Goal: Information Seeking & Learning: Learn about a topic

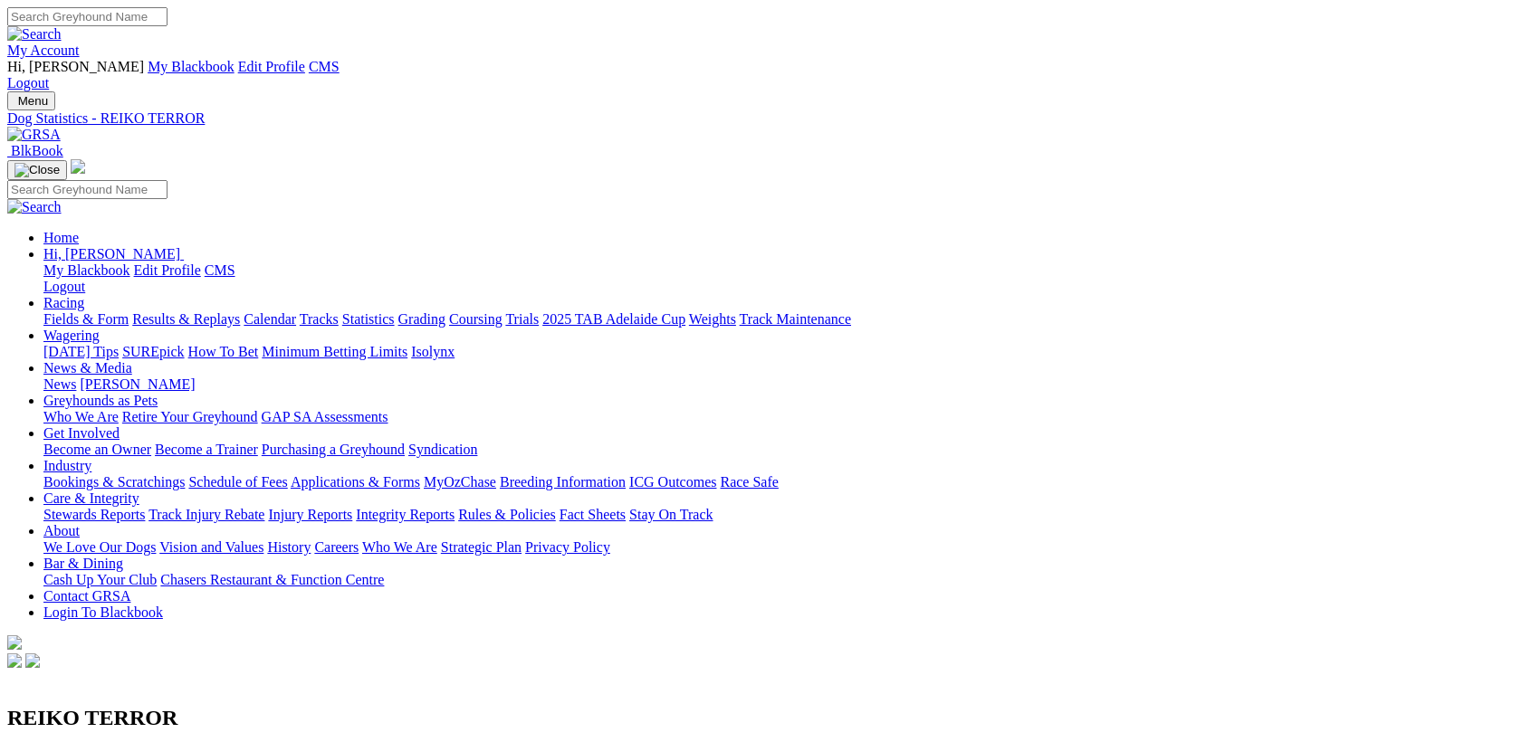
scroll to position [80, 0]
click at [24, 724] on link "R1" at bounding box center [15, 731] width 17 height 15
click at [53, 741] on span "28m" at bounding box center [40, 748] width 25 height 15
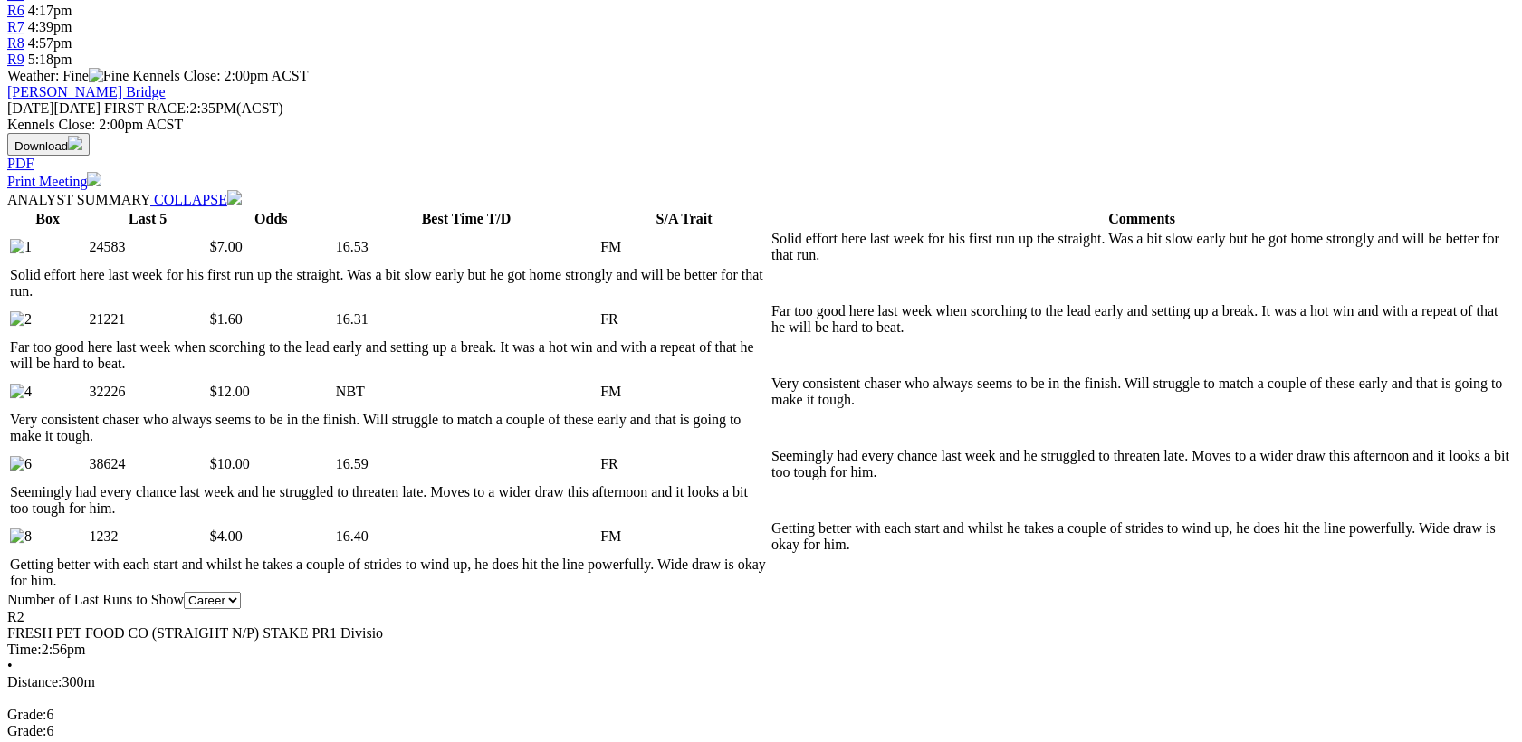
scroll to position [64, 0]
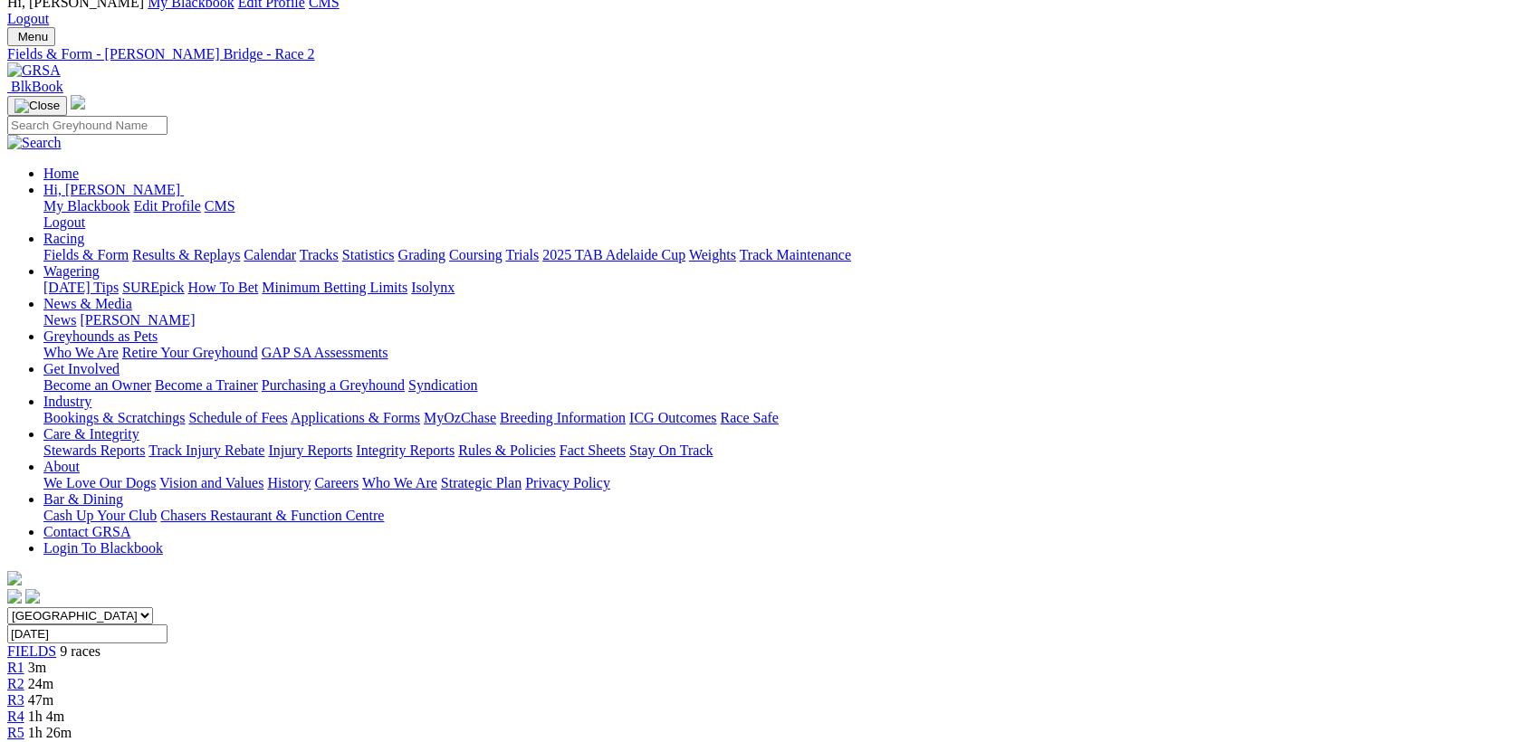
click at [24, 693] on link "R3" at bounding box center [15, 700] width 17 height 15
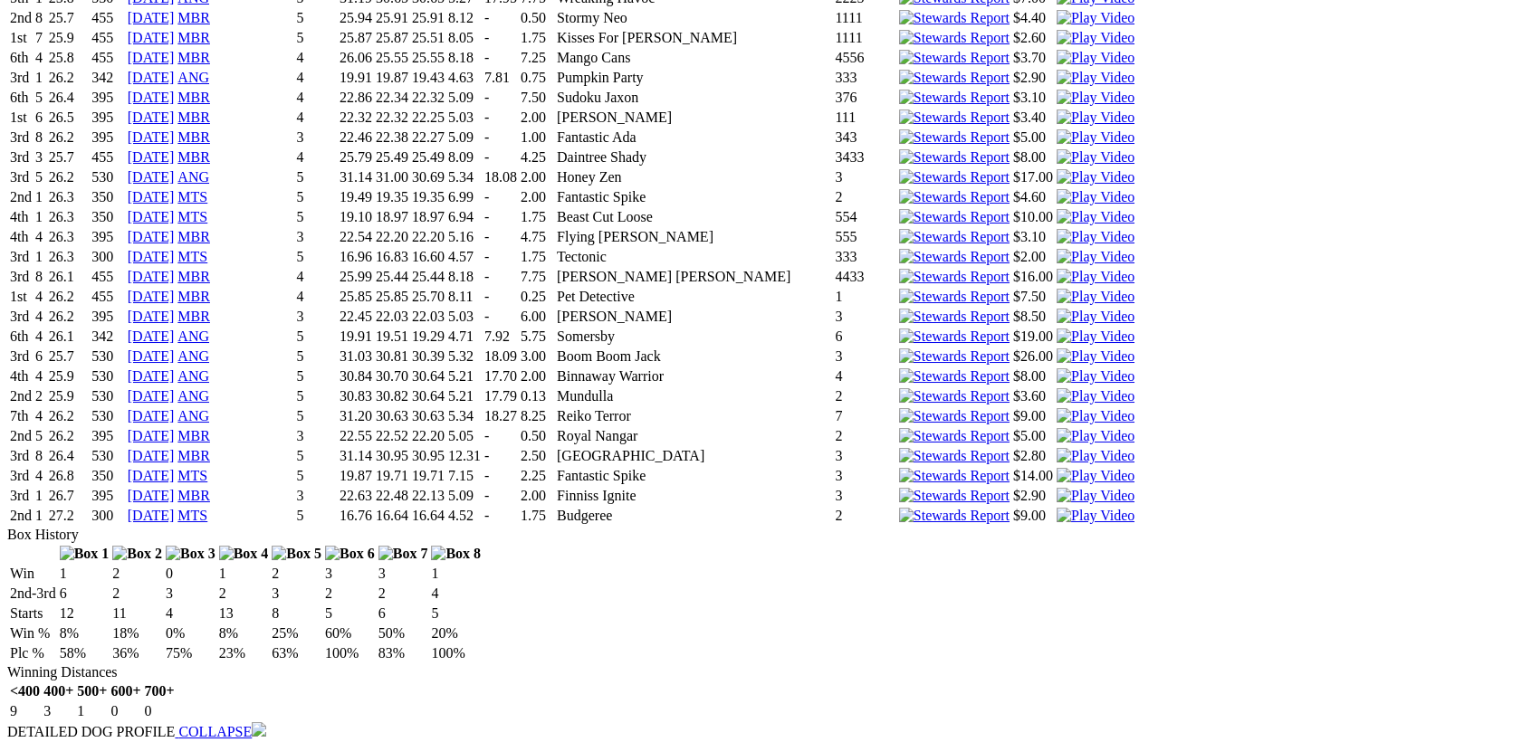
scroll to position [109, 0]
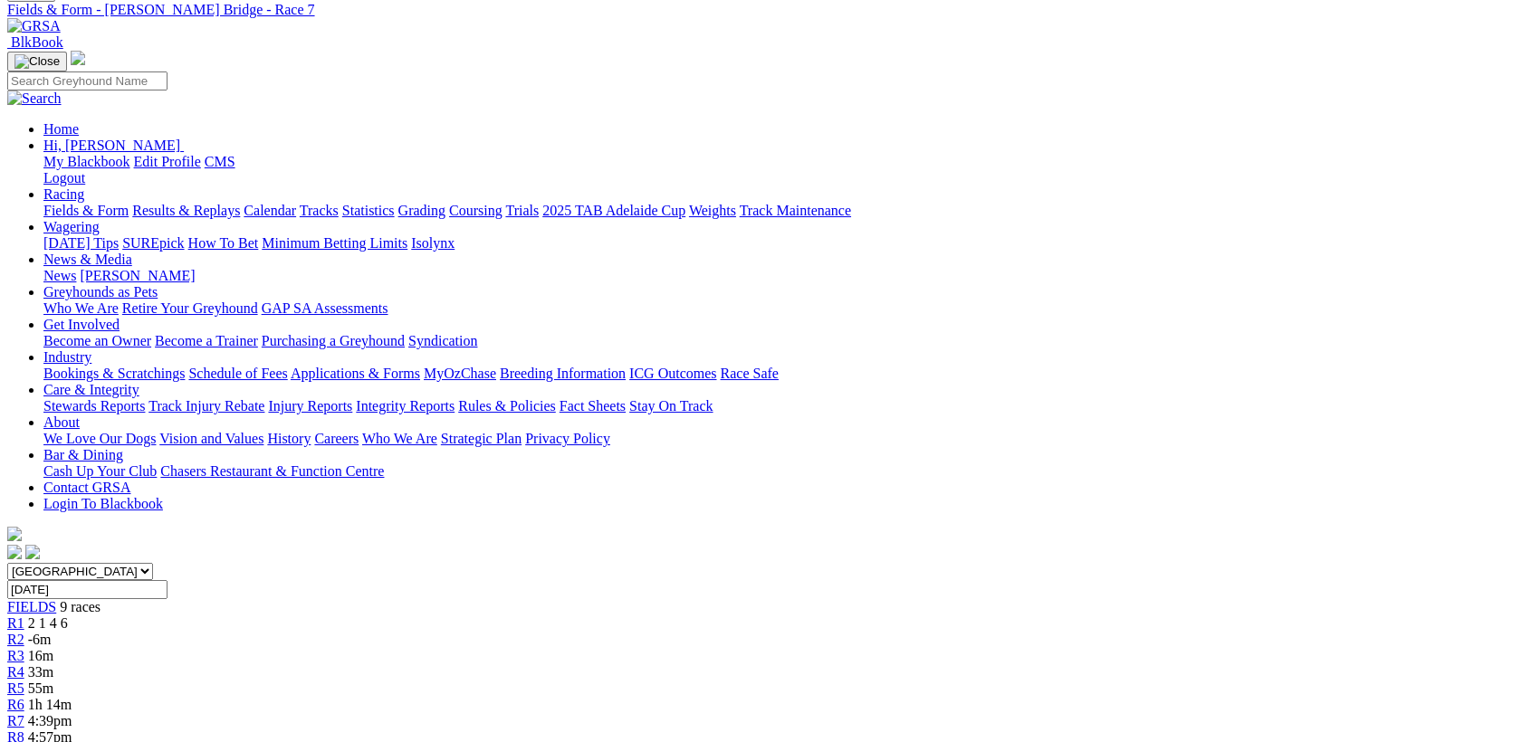
click at [72, 730] on span "4:57pm" at bounding box center [50, 737] width 44 height 15
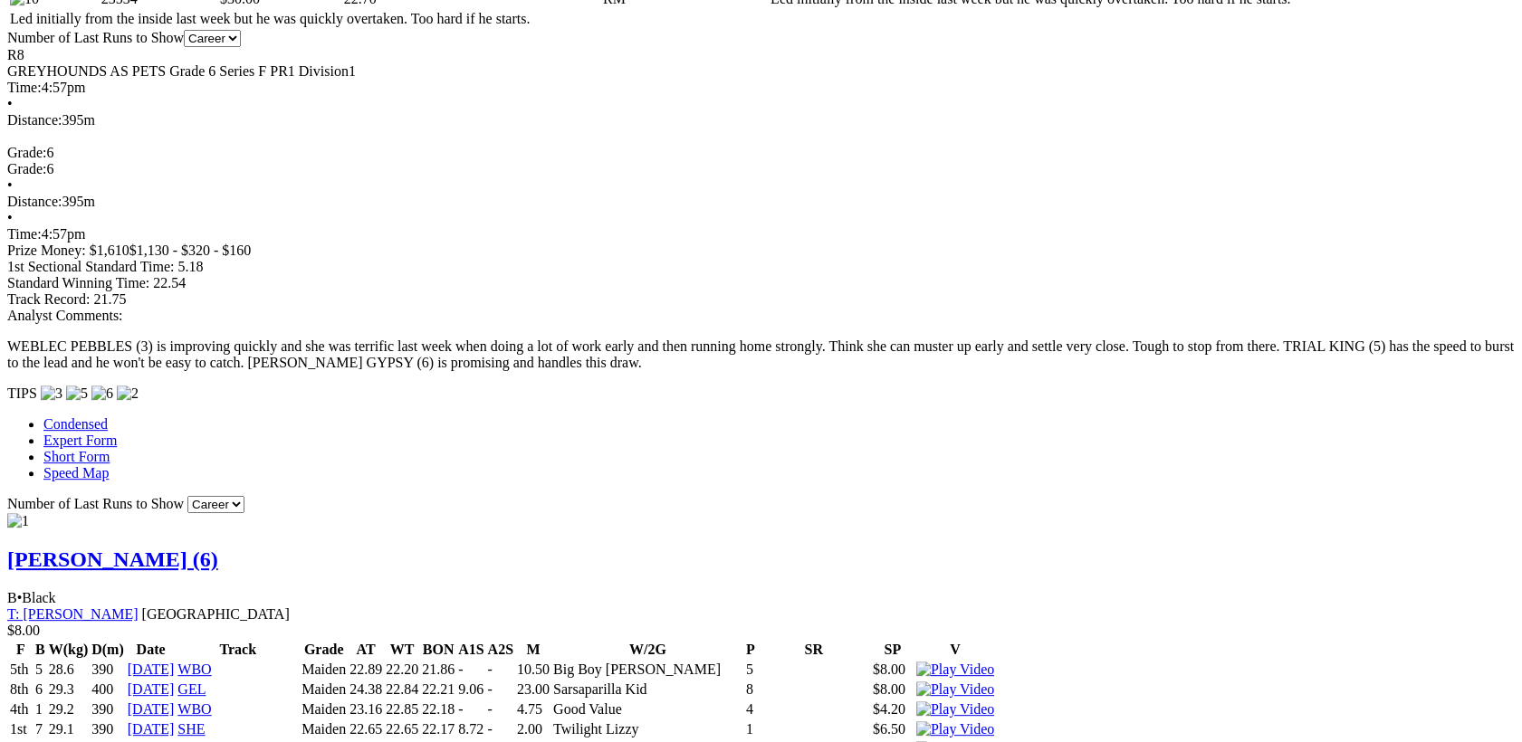
scroll to position [1601, 0]
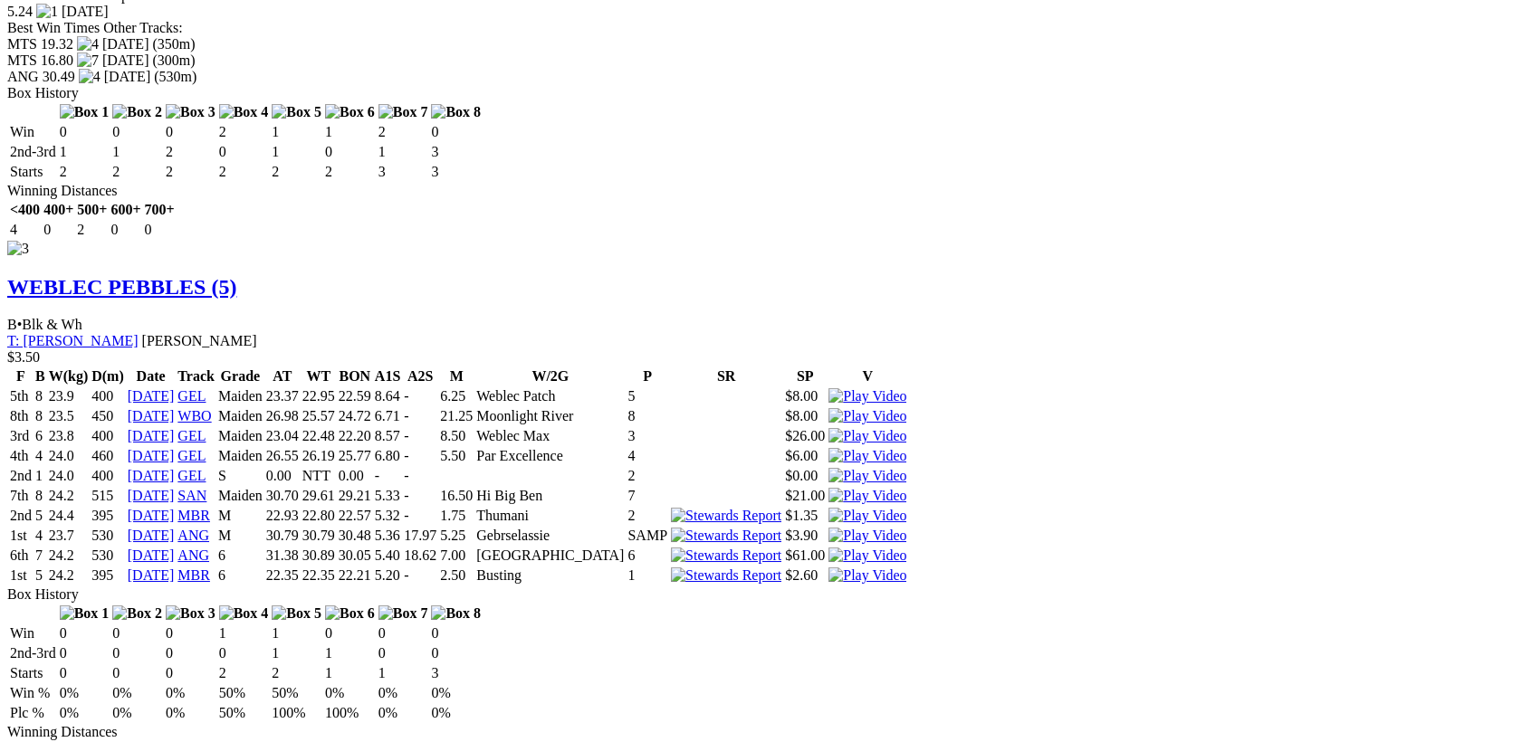
scroll to position [4457, 0]
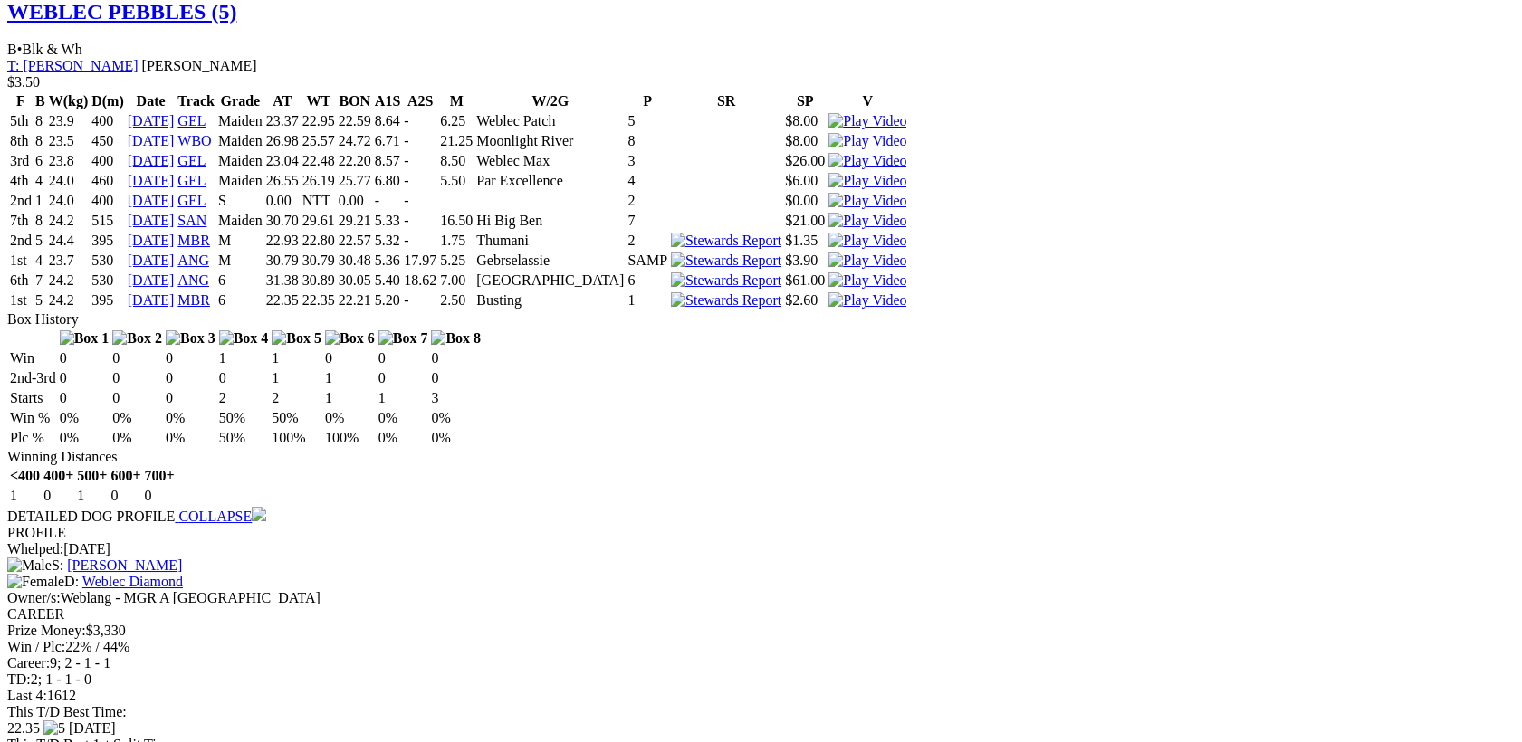
scroll to position [0, 0]
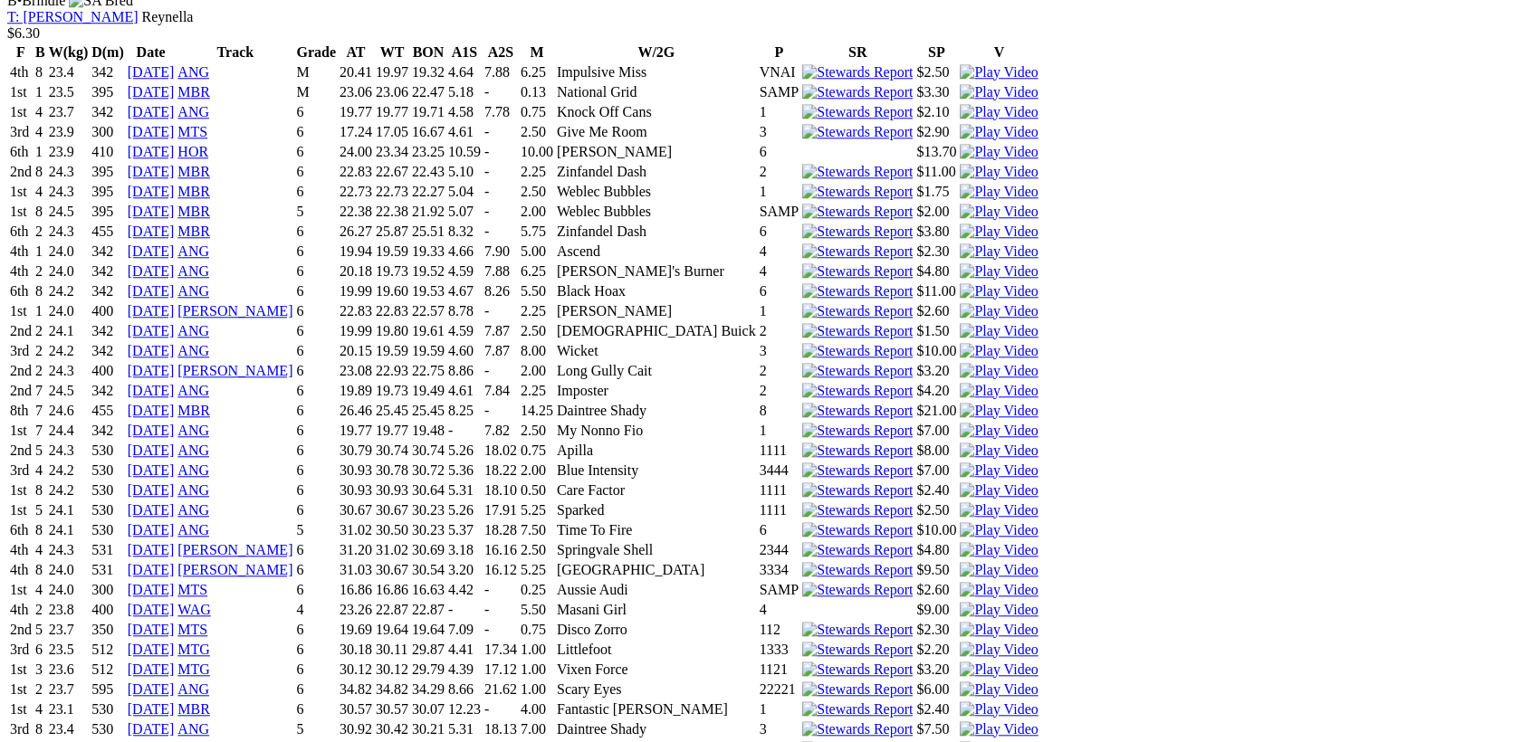
scroll to position [3656, 0]
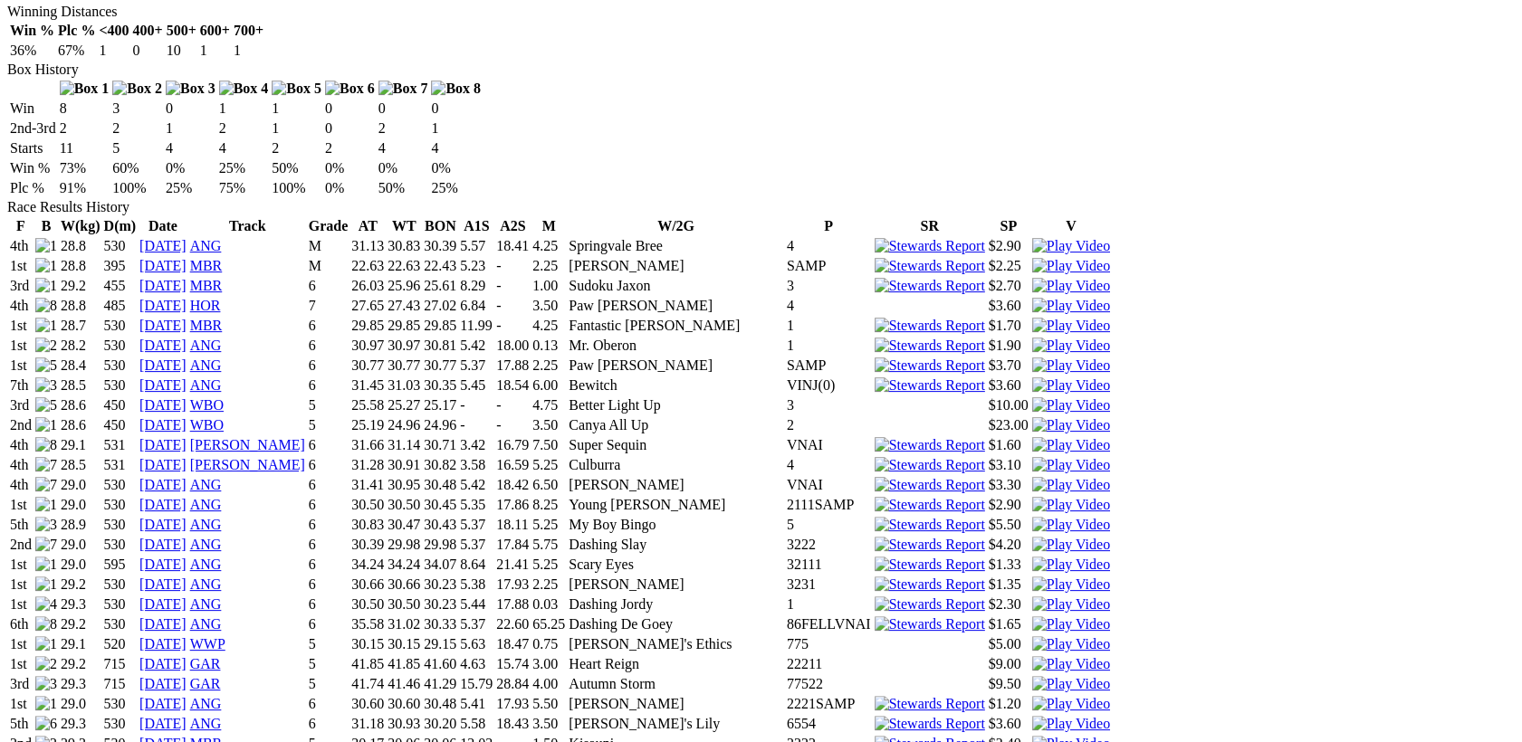
scroll to position [1247, 0]
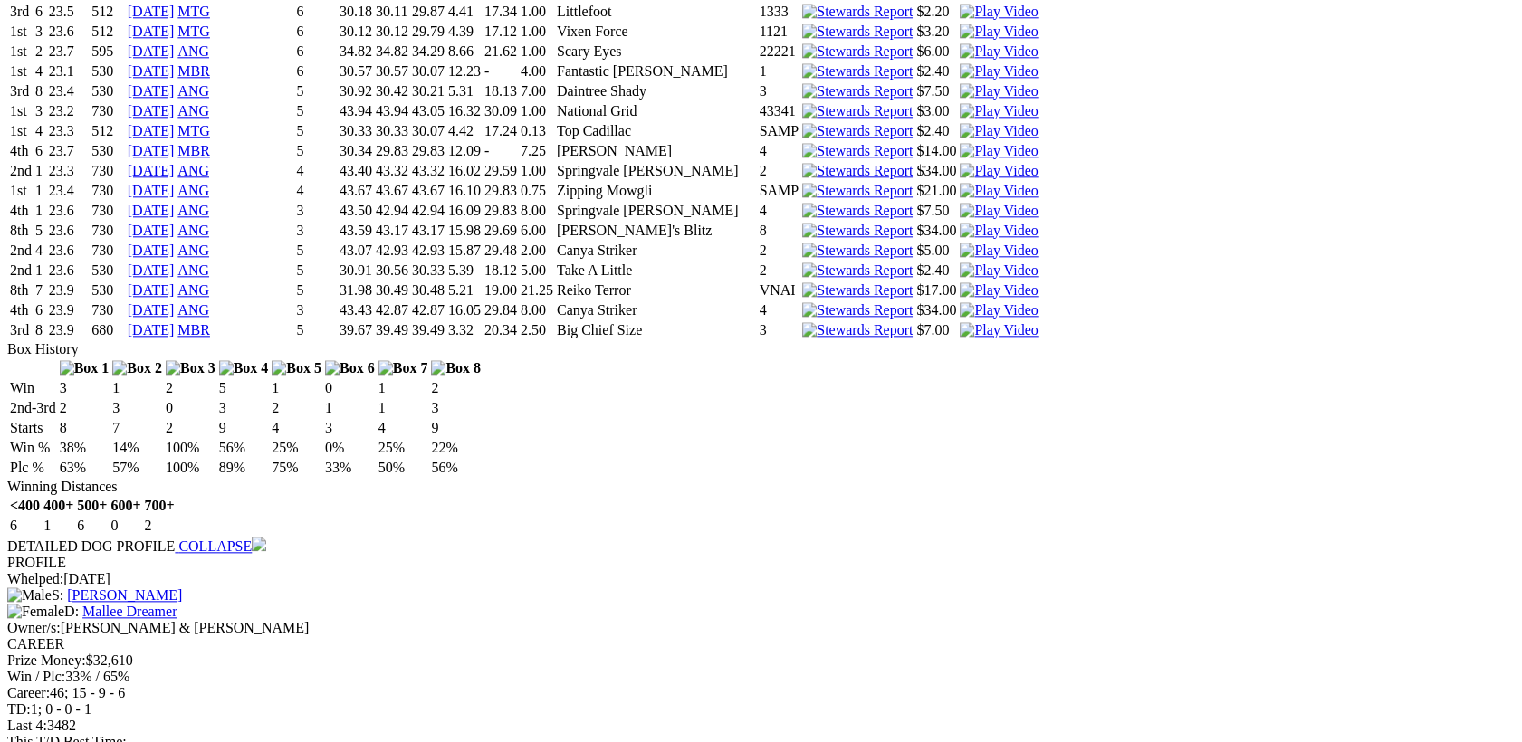
scroll to position [3594, 0]
